Goal: Navigation & Orientation: Find specific page/section

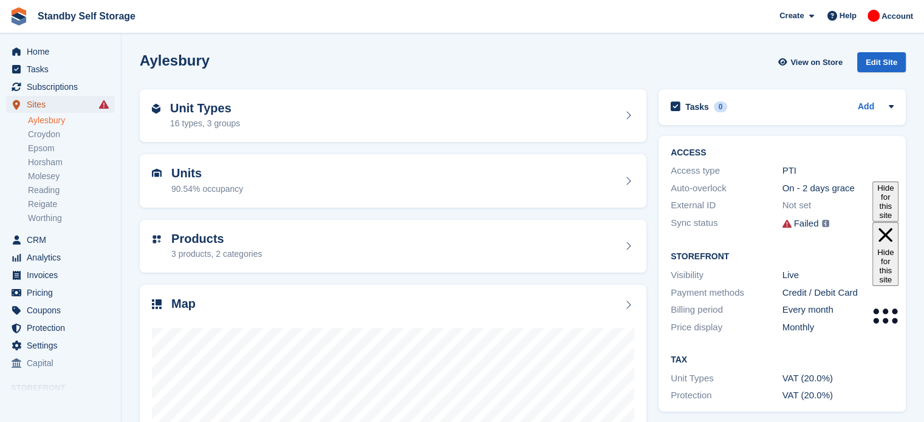
click at [58, 107] on span "Sites" at bounding box center [63, 104] width 73 height 17
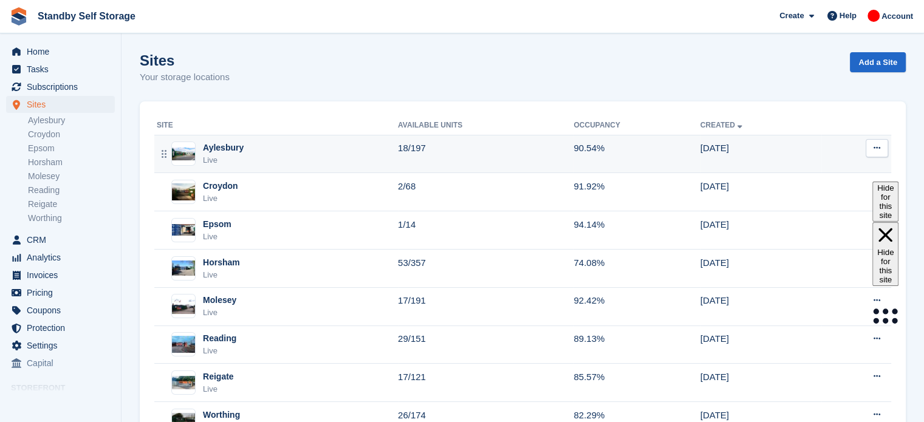
click at [349, 150] on div "Aylesbury Live" at bounding box center [277, 154] width 241 height 25
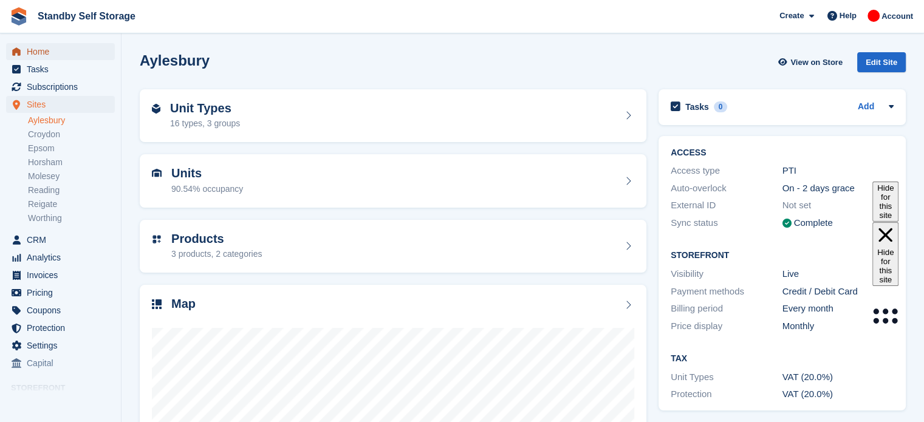
click at [56, 50] on span "Home" at bounding box center [63, 51] width 73 height 17
